Goal: Navigation & Orientation: Find specific page/section

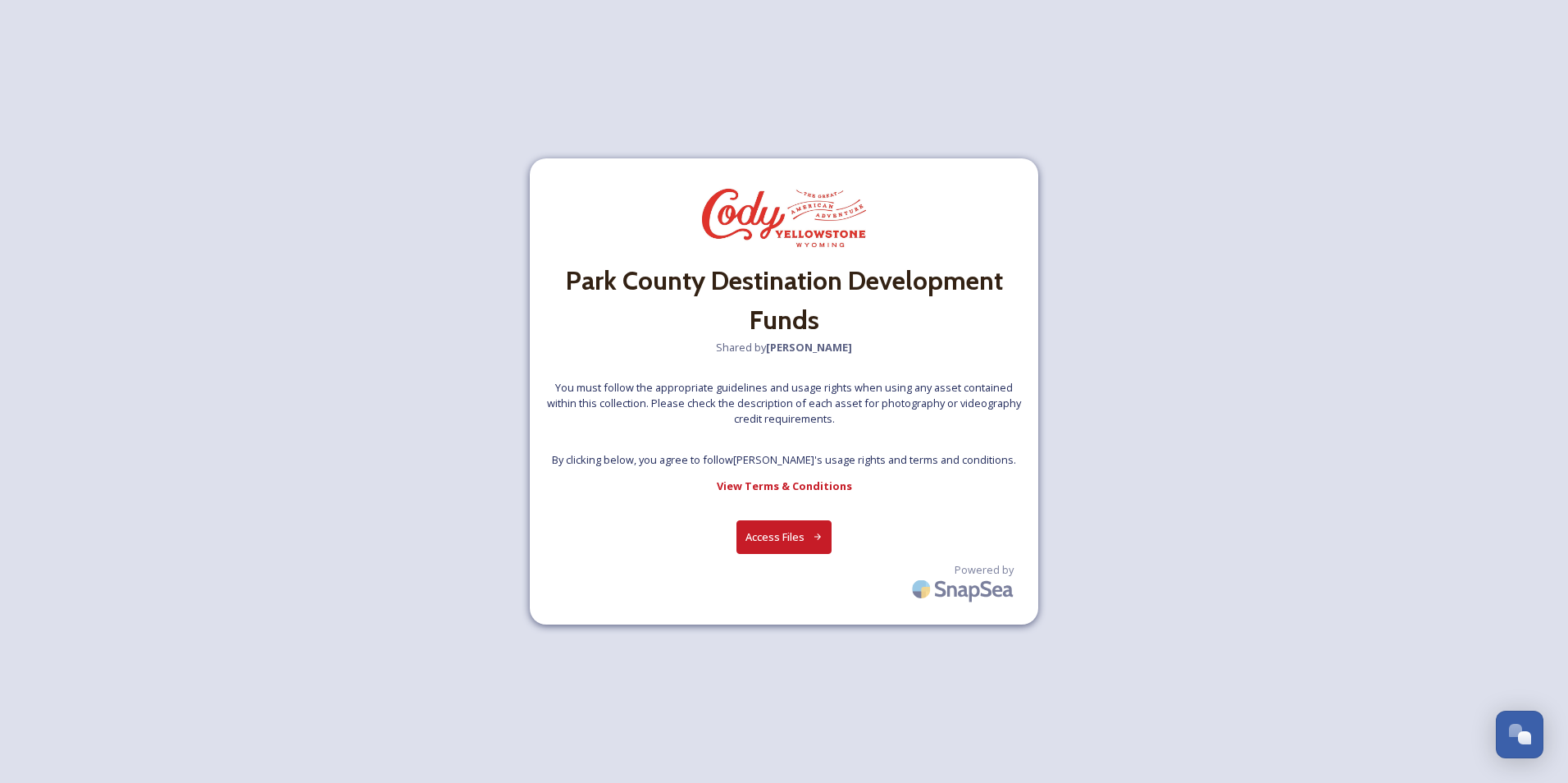
click at [493, 352] on button "Access Files" at bounding box center [784, 536] width 96 height 34
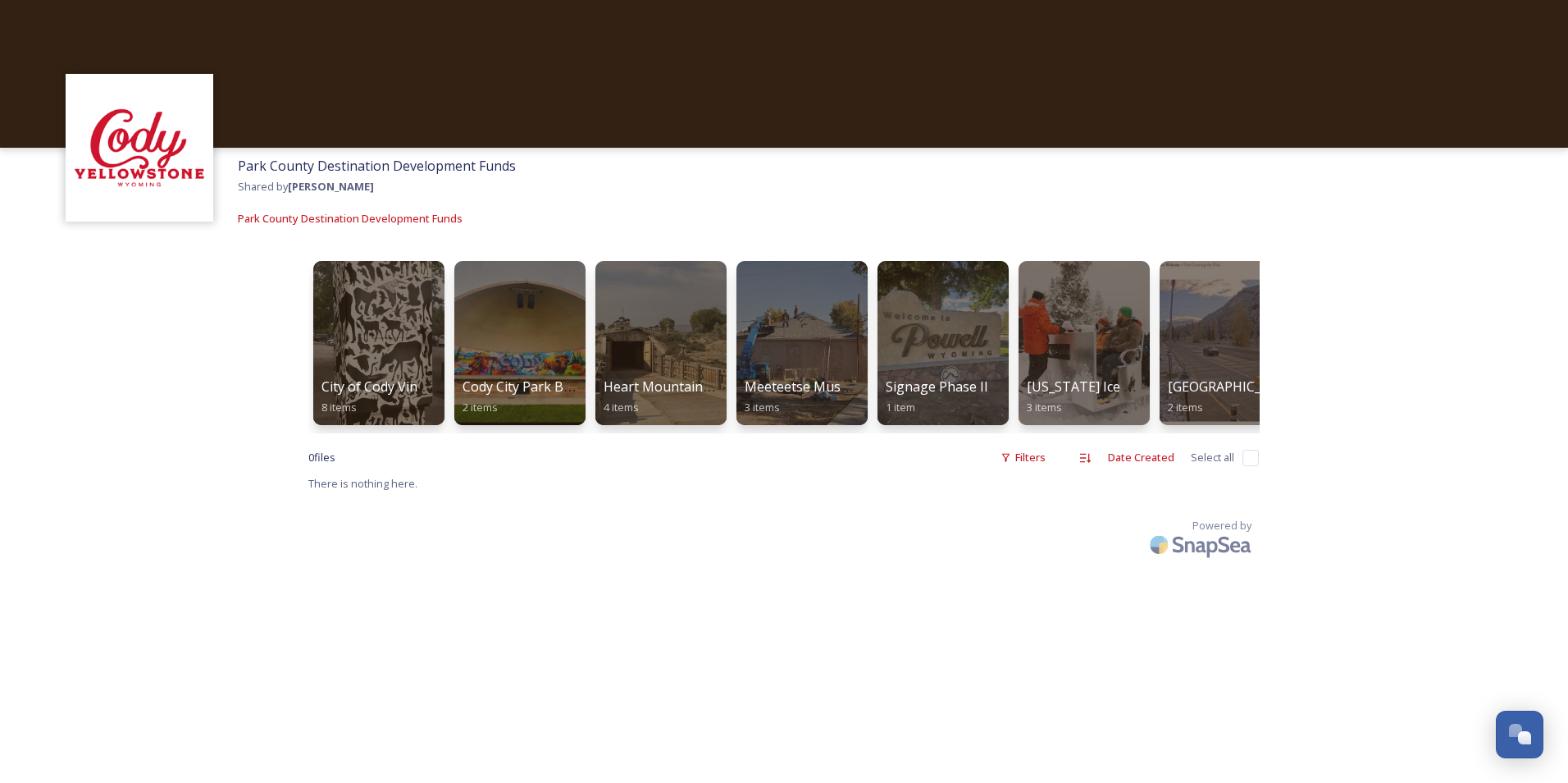
click at [303, 352] on div "City of Cody Vinyl Wrapped Utility Boxes 8 items Cody City Park Band Shell Mura…" at bounding box center [784, 408] width 984 height 344
click at [369, 345] on div at bounding box center [379, 343] width 134 height 167
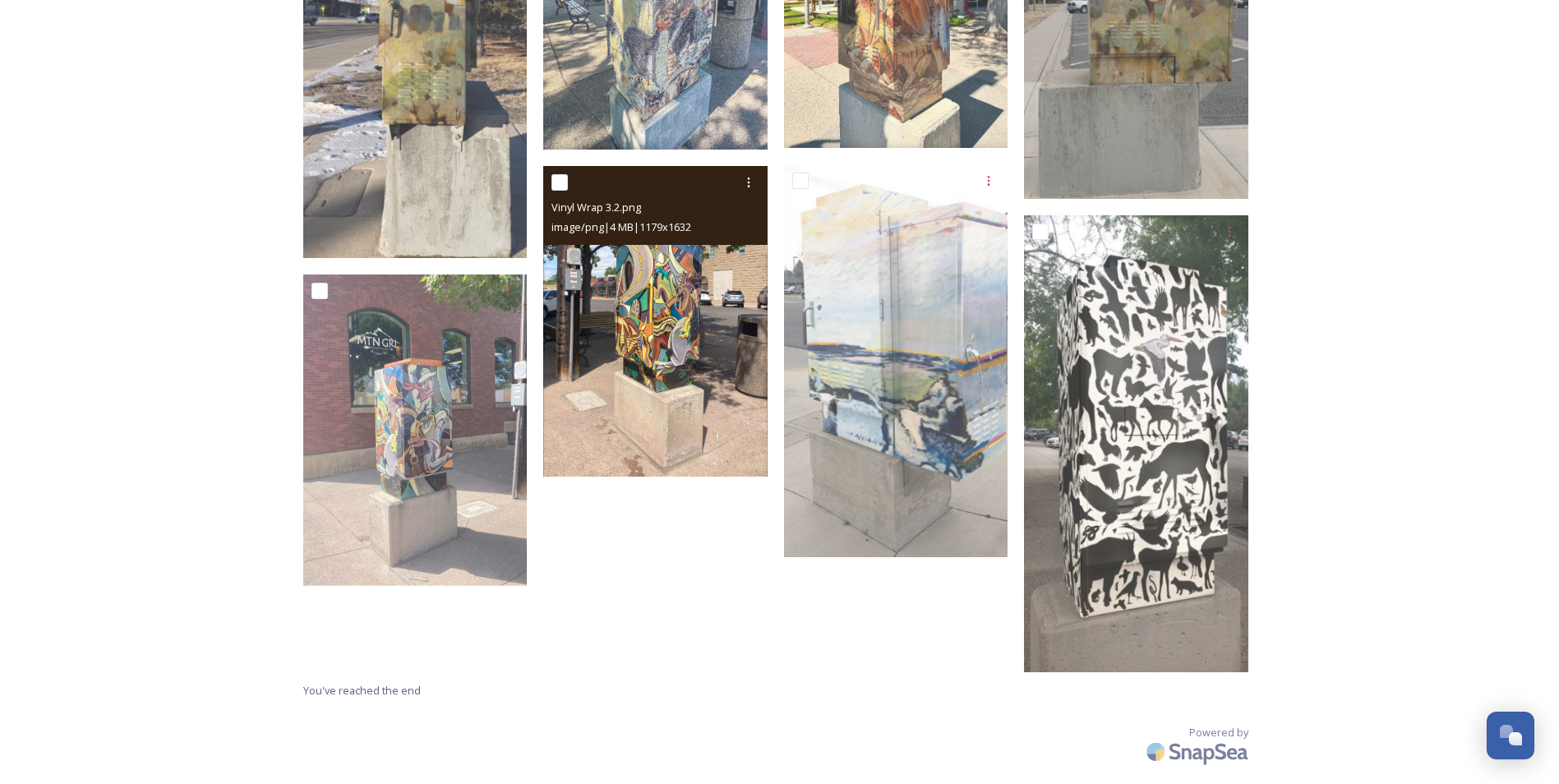
scroll to position [454, 0]
